Goal: Navigation & Orientation: Go to known website

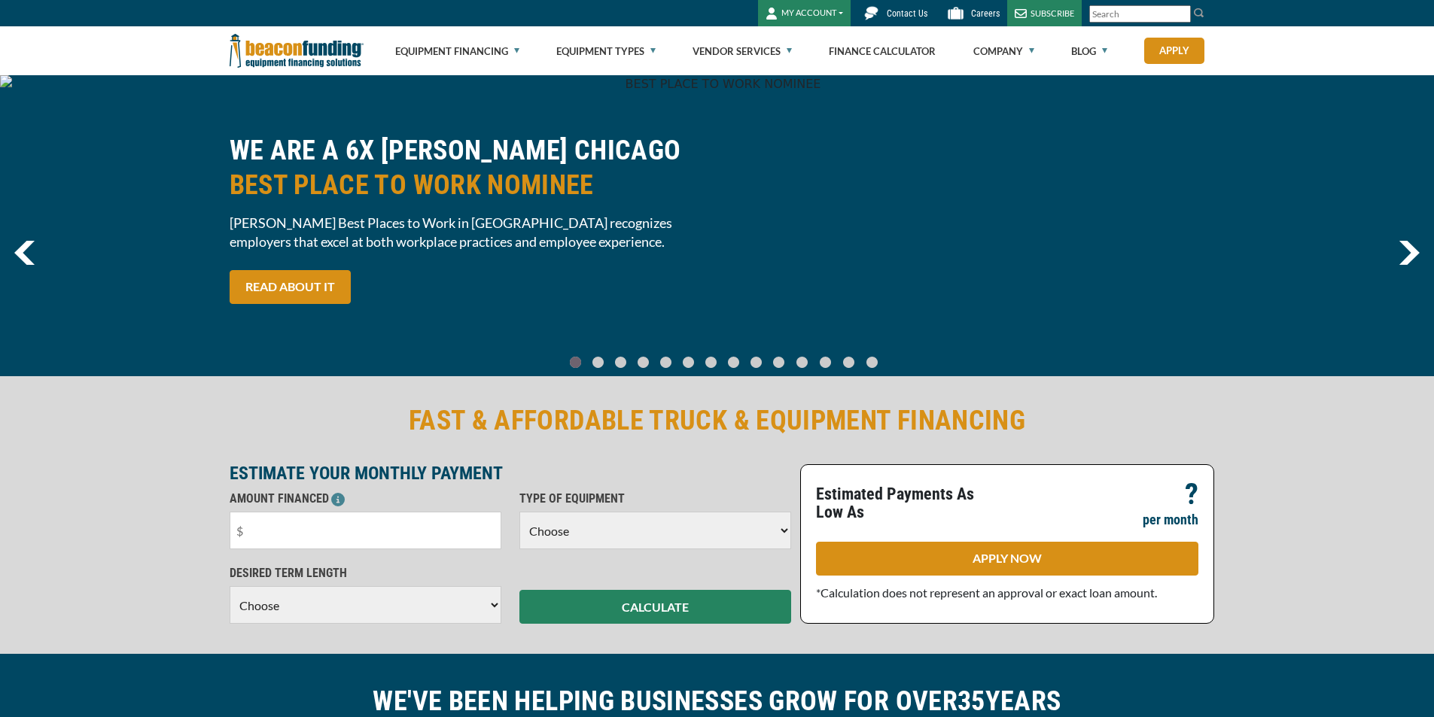
click at [310, 54] on img at bounding box center [297, 50] width 134 height 49
drag, startPoint x: 0, startPoint y: 0, endPoint x: 310, endPoint y: 54, distance: 314.8
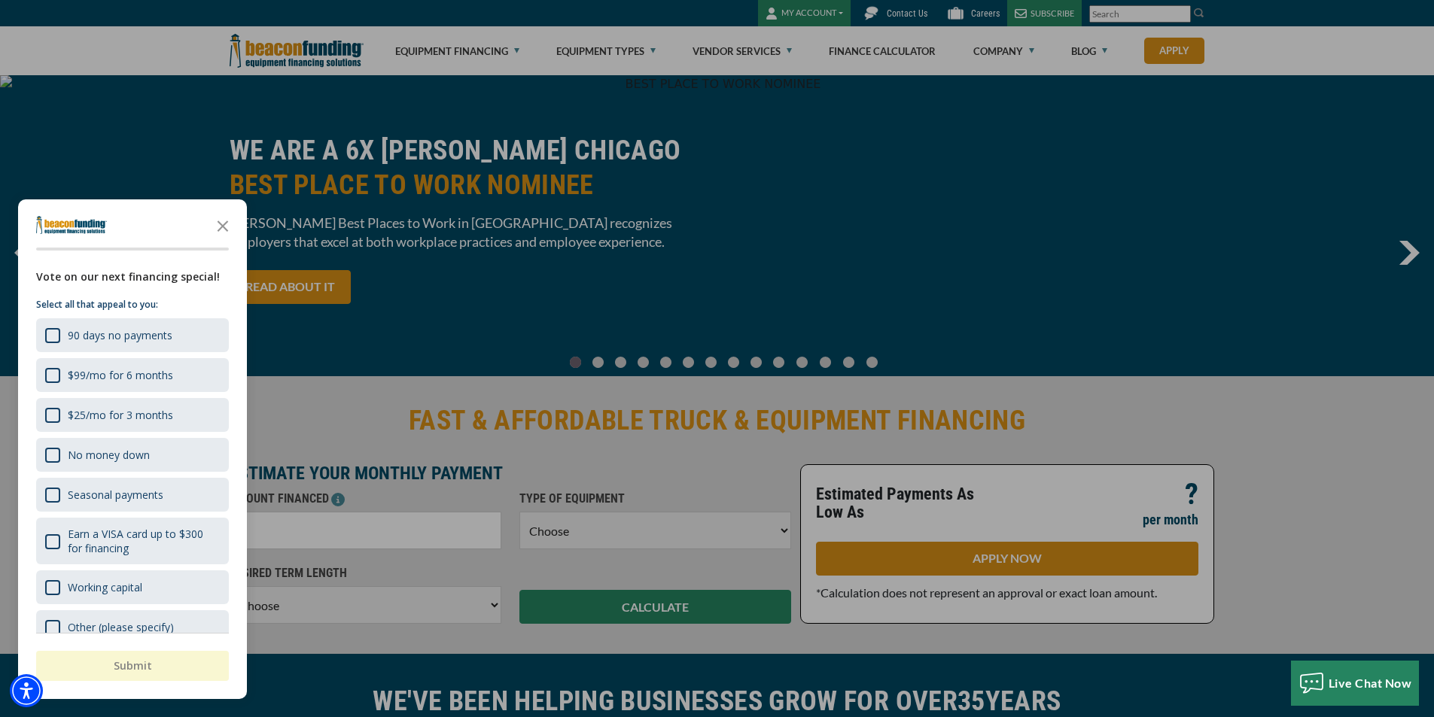
click at [276, 55] on div "button" at bounding box center [717, 358] width 1434 height 717
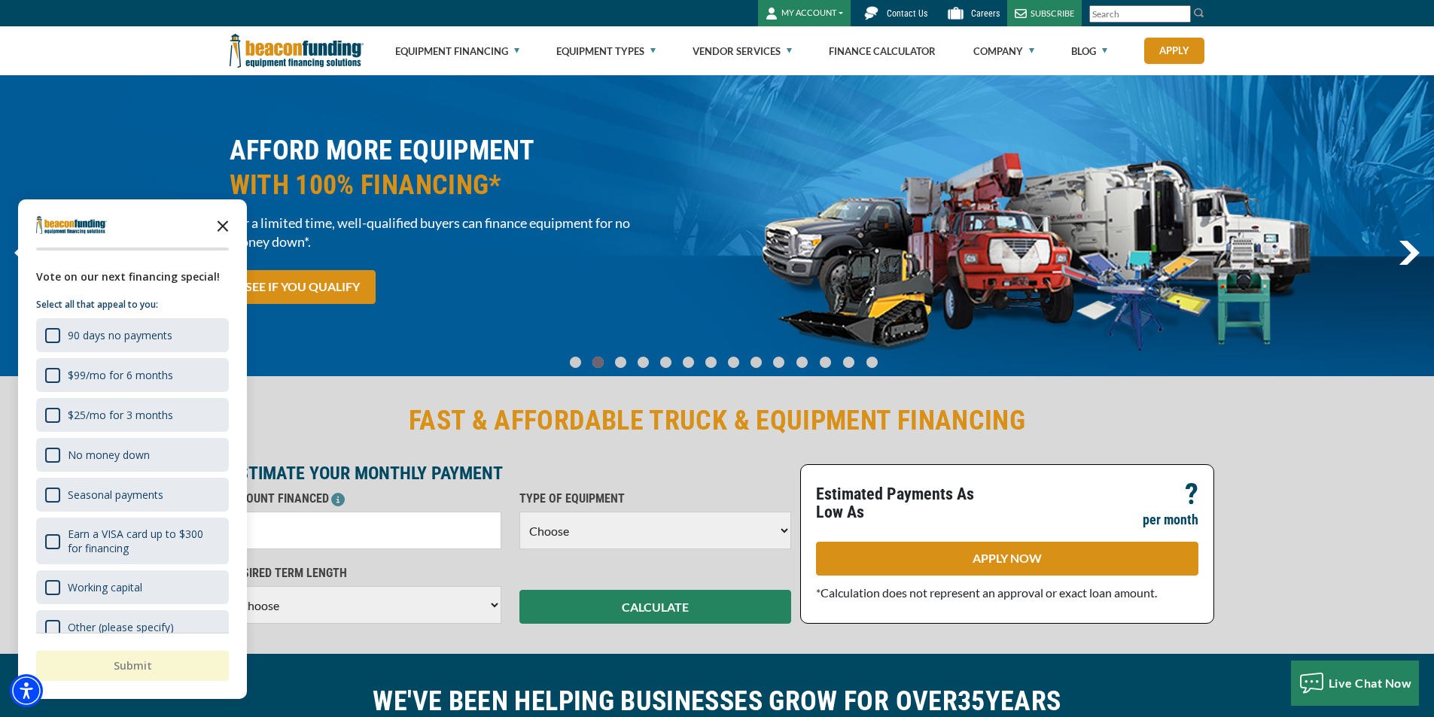
click at [229, 227] on icon "Close the survey" at bounding box center [223, 225] width 30 height 30
